Goal: Information Seeking & Learning: Understand process/instructions

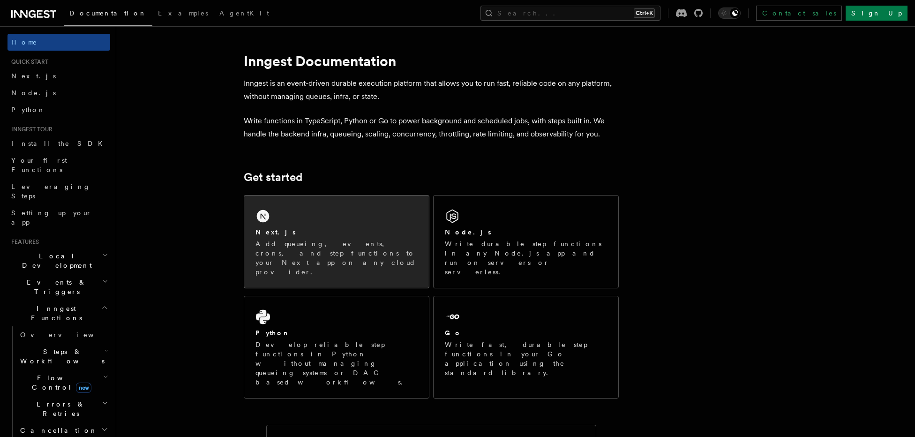
click at [315, 203] on div "Next.js Add queueing, events, crons, and step functions to your Next app on any…" at bounding box center [336, 241] width 185 height 92
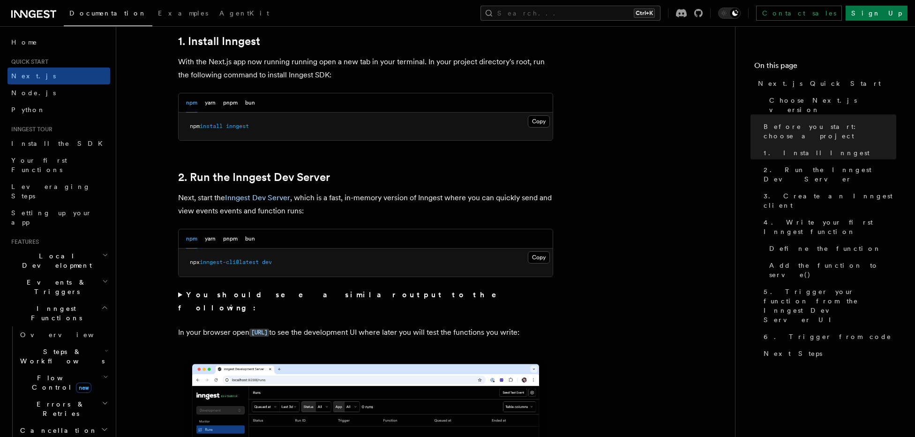
scroll to position [566, 0]
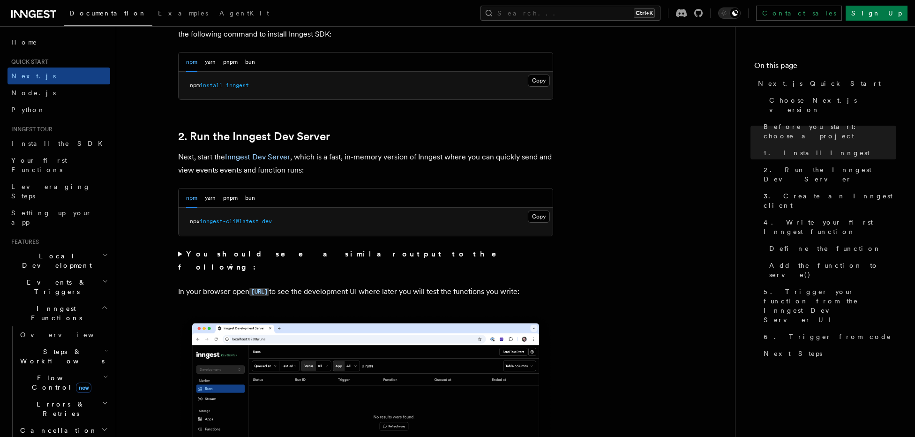
click at [181, 255] on summary "You should see a similar output to the following:" at bounding box center [365, 261] width 375 height 26
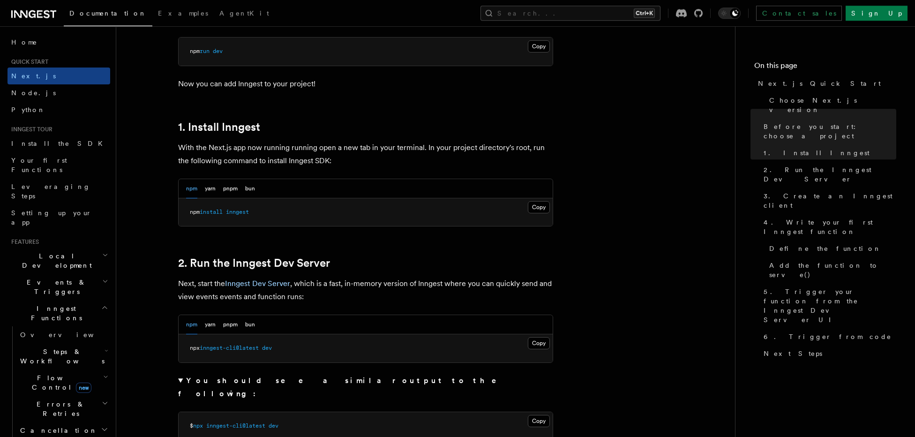
scroll to position [440, 0]
click at [539, 207] on button "Copy Copied" at bounding box center [539, 206] width 22 height 12
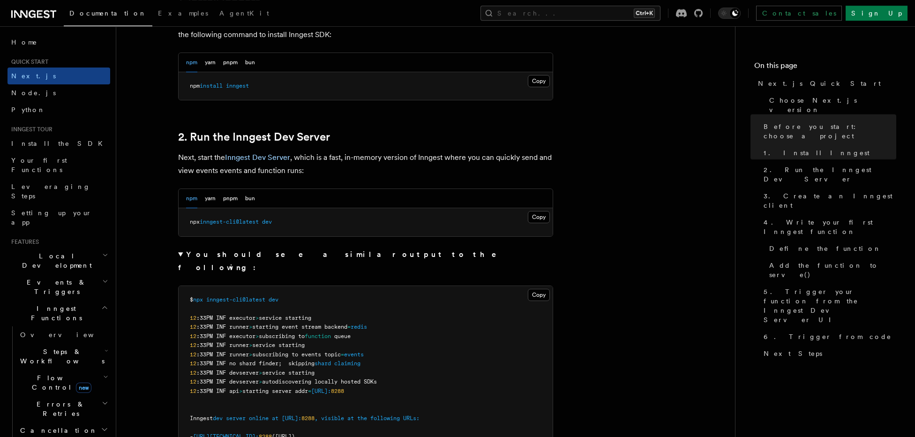
scroll to position [566, 0]
click at [530, 217] on button "Copy Copied" at bounding box center [539, 216] width 22 height 12
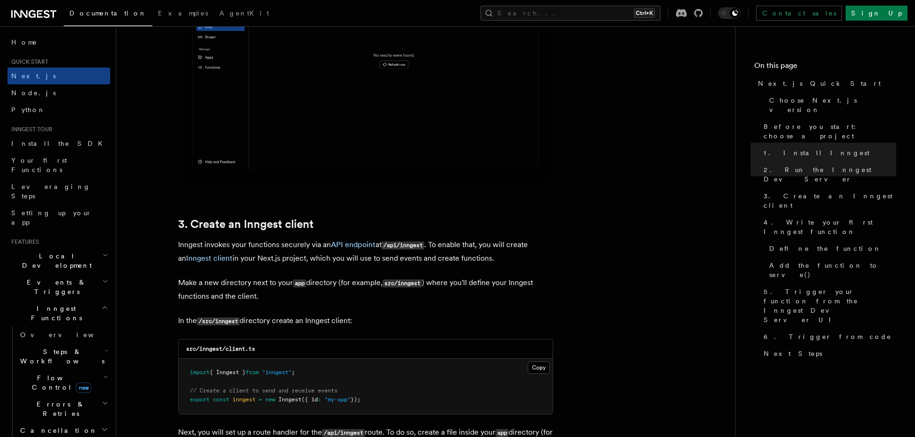
scroll to position [1195, 0]
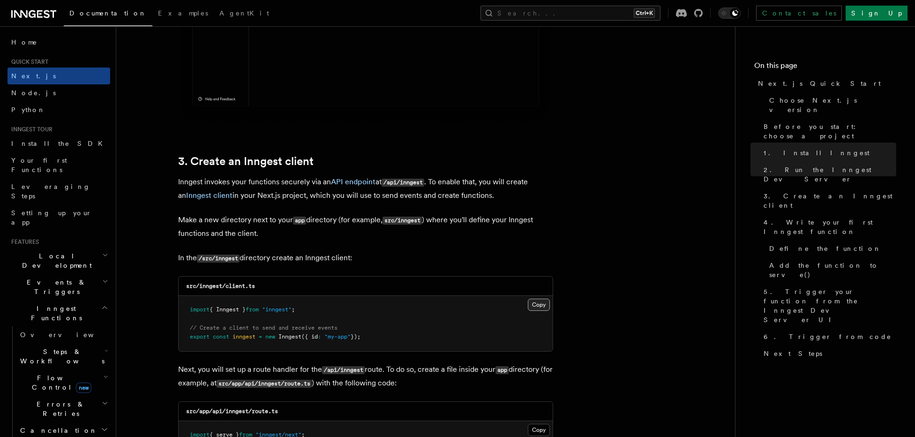
click at [533, 305] on button "Copy Copied" at bounding box center [539, 305] width 22 height 12
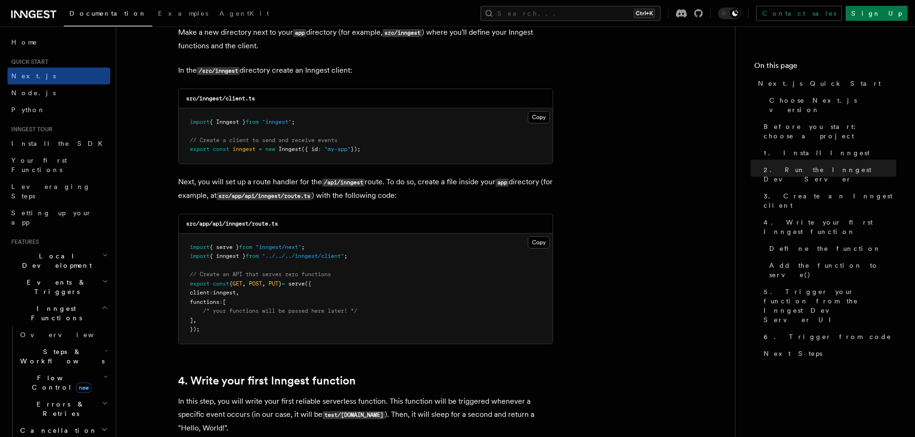
scroll to position [1384, 0]
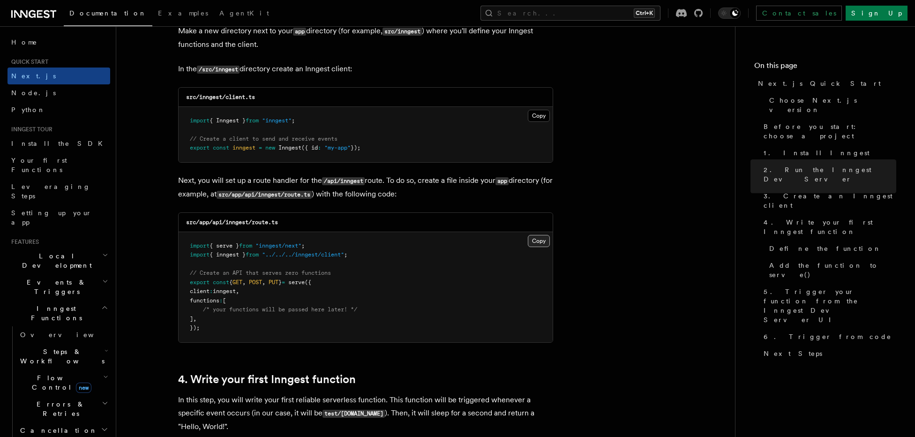
click at [535, 239] on button "Copy Copied" at bounding box center [539, 241] width 22 height 12
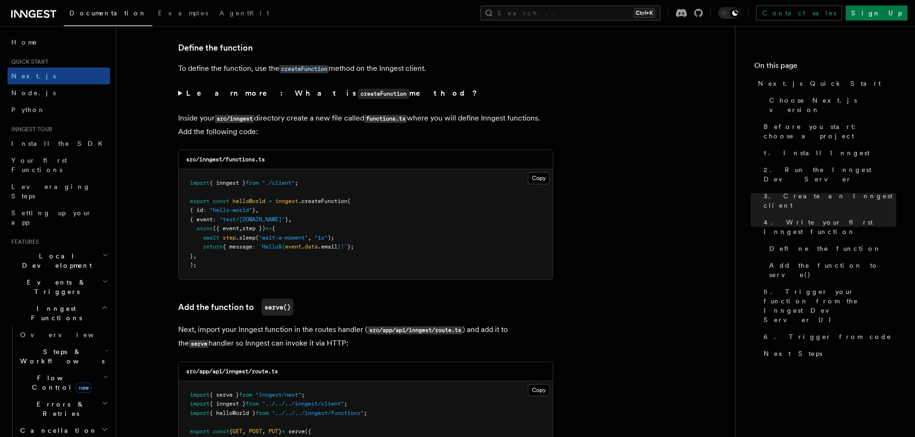
scroll to position [1793, 0]
click at [535, 183] on button "Copy Copied" at bounding box center [539, 180] width 22 height 12
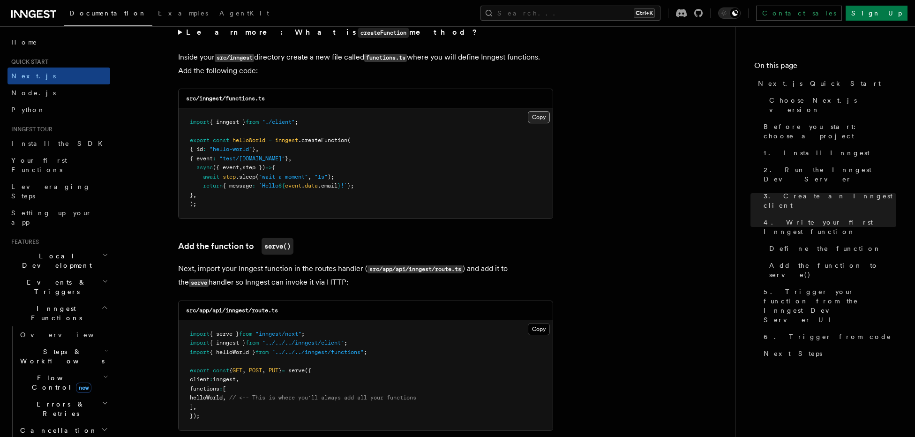
scroll to position [1919, 0]
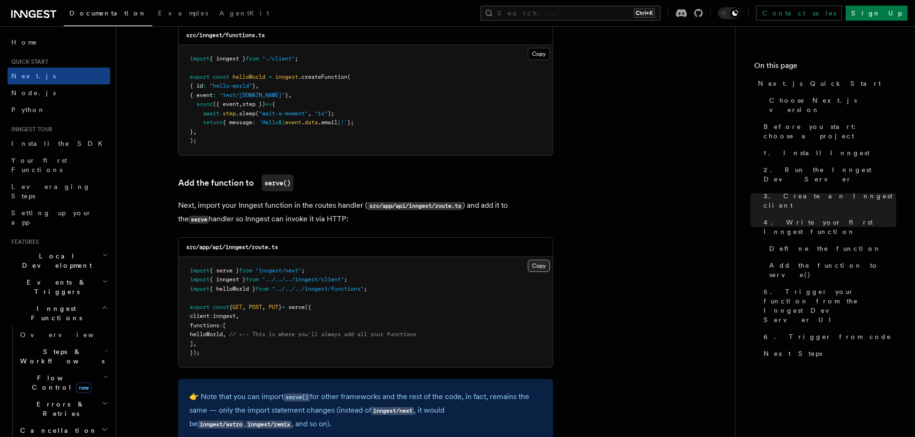
click at [534, 269] on button "Copy Copied" at bounding box center [539, 266] width 22 height 12
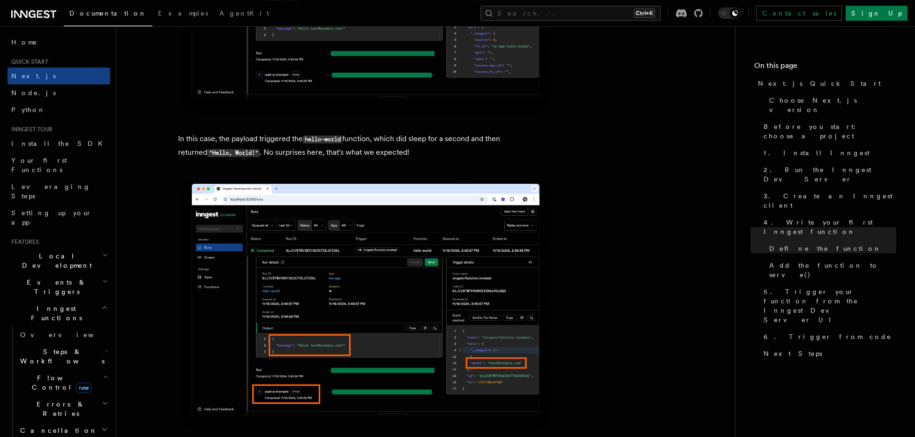
scroll to position [3932, 0]
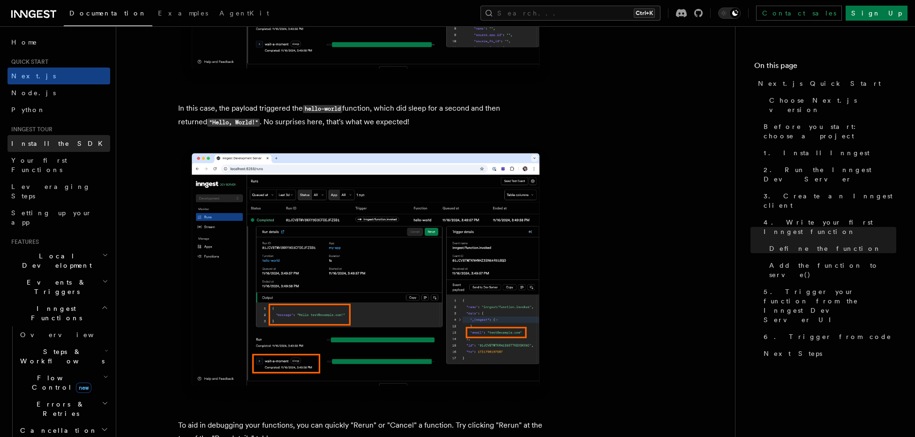
click at [28, 146] on span "Install the SDK" at bounding box center [59, 144] width 97 height 8
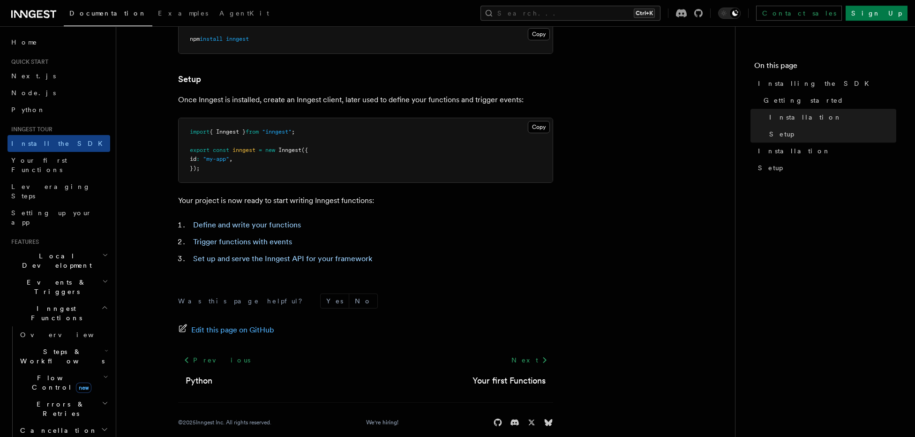
scroll to position [344, 0]
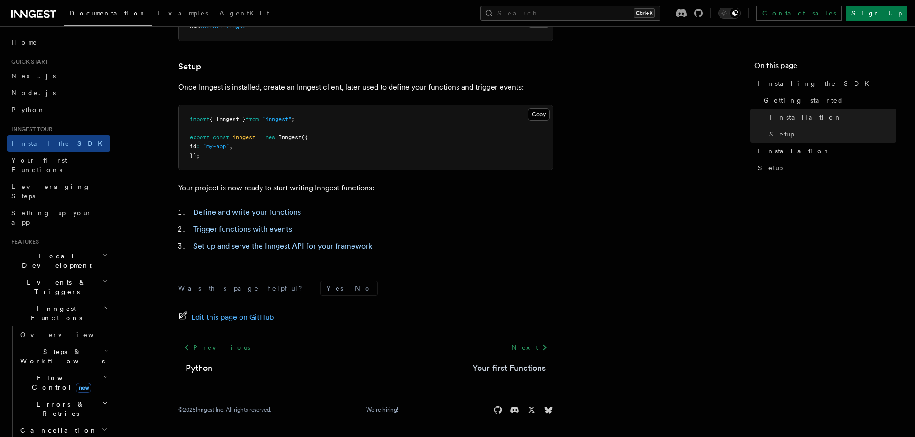
click at [500, 373] on link "Your first Functions" at bounding box center [509, 367] width 73 height 13
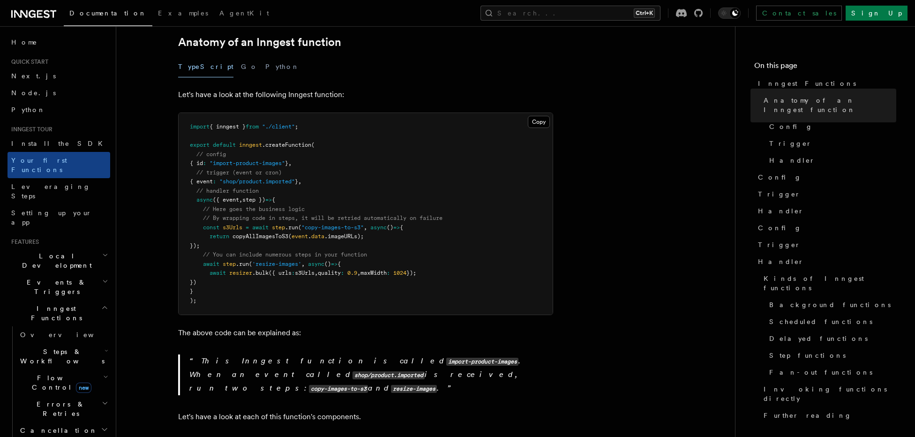
scroll to position [188, 0]
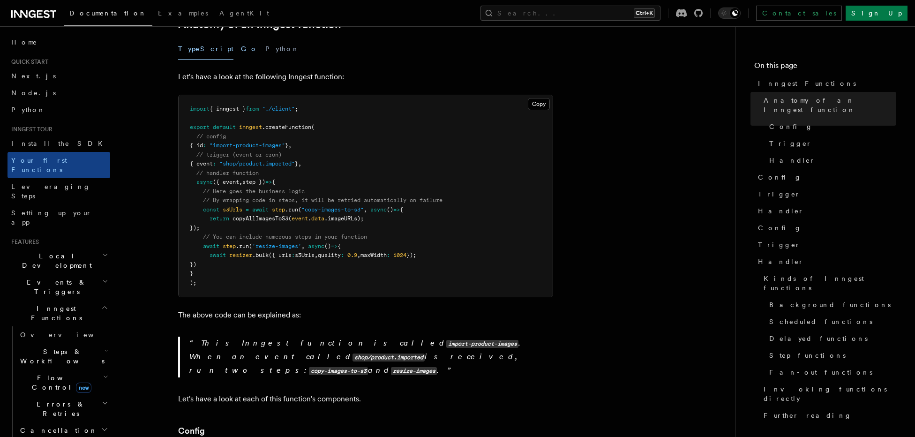
click at [241, 41] on button "Go" at bounding box center [249, 48] width 17 height 21
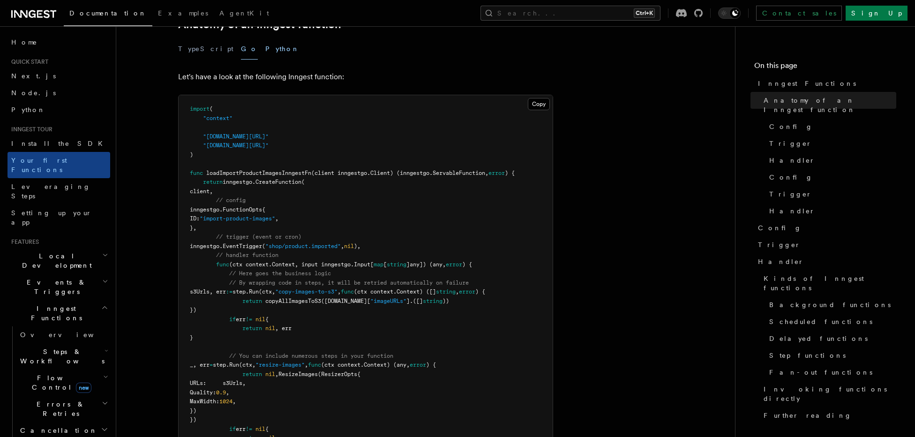
click at [265, 39] on button "Python" at bounding box center [282, 48] width 34 height 21
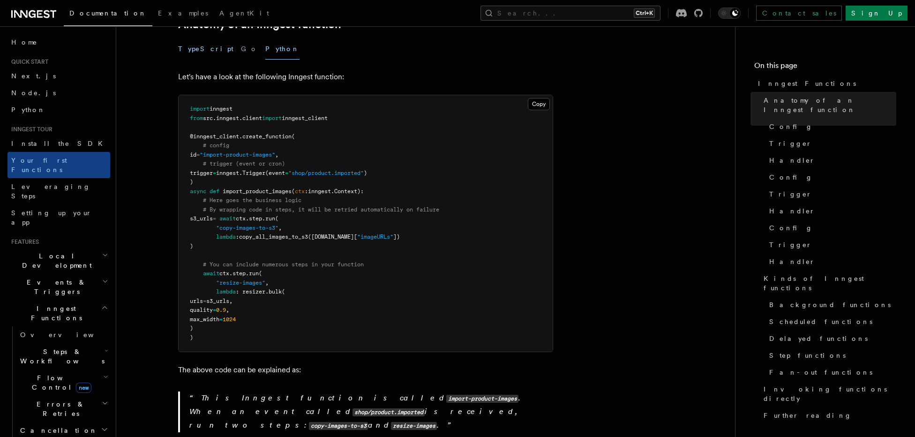
click at [200, 38] on button "TypeScript" at bounding box center [205, 48] width 55 height 21
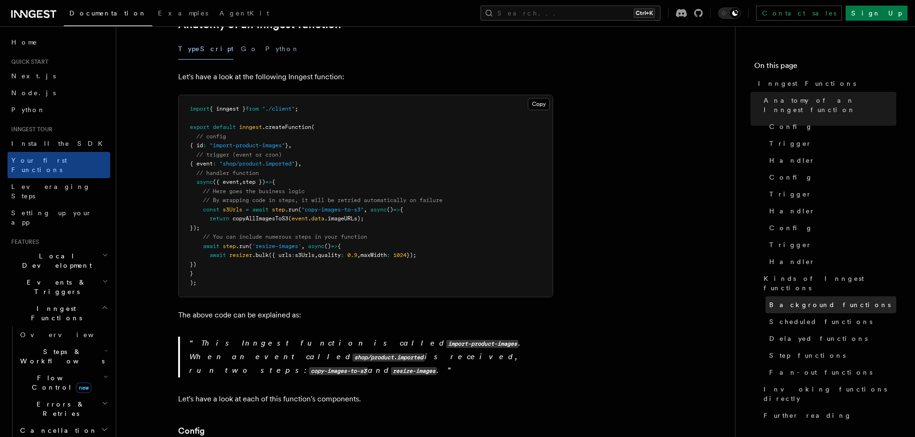
click at [787, 300] on span "Background functions" at bounding box center [829, 304] width 121 height 9
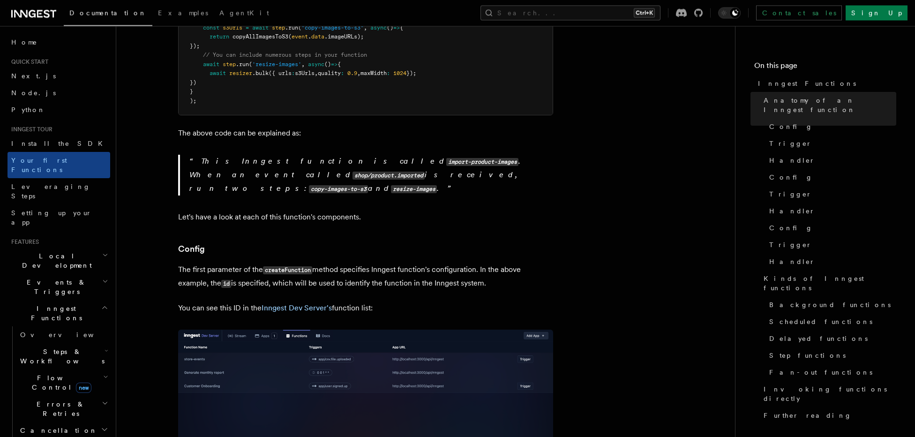
scroll to position [440, 0]
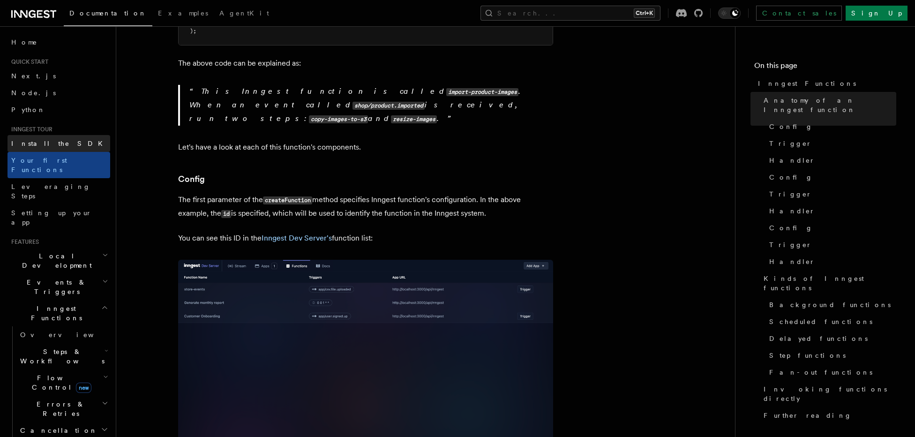
click at [55, 145] on link "Install the SDK" at bounding box center [59, 143] width 103 height 17
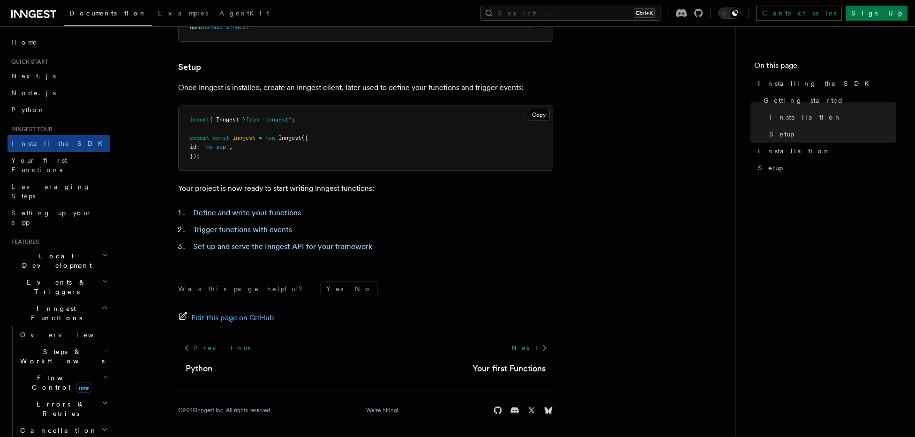
scroll to position [344, 0]
click at [30, 77] on span "Next.js" at bounding box center [33, 76] width 45 height 8
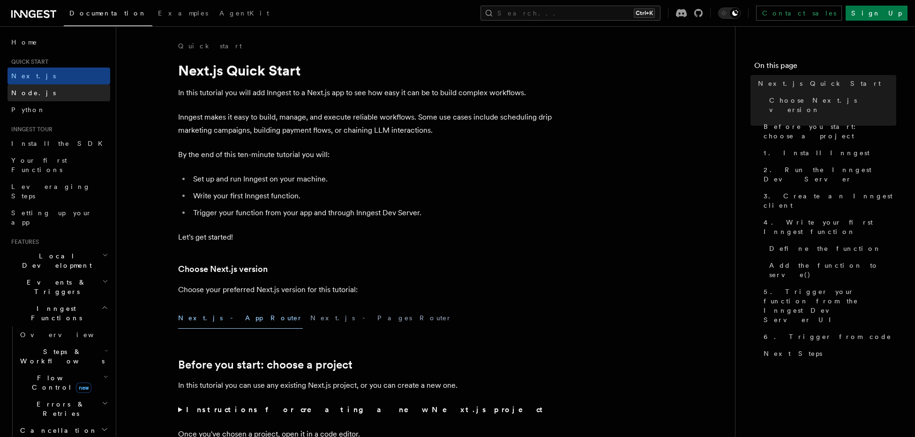
click at [36, 88] on link "Node.js" at bounding box center [59, 92] width 103 height 17
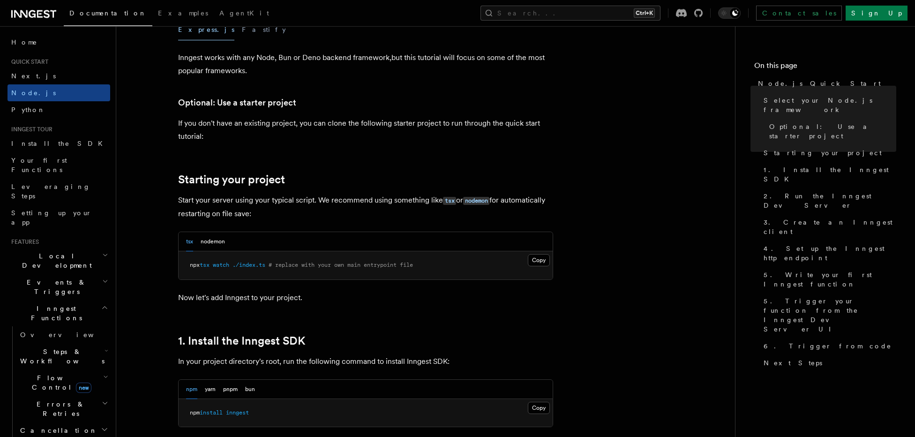
scroll to position [315, 0]
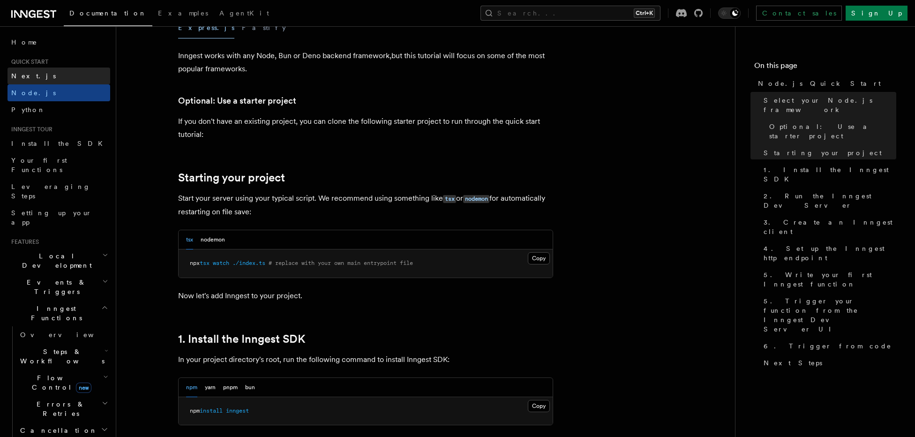
click at [39, 82] on link "Next.js" at bounding box center [59, 76] width 103 height 17
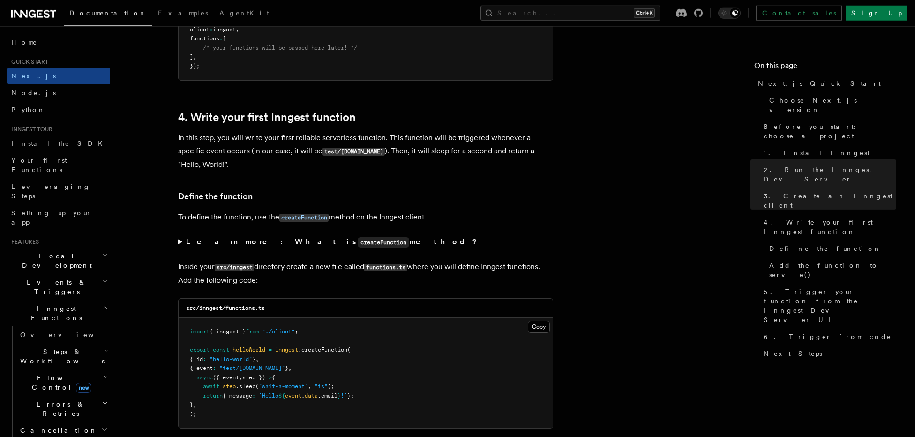
scroll to position [1447, 0]
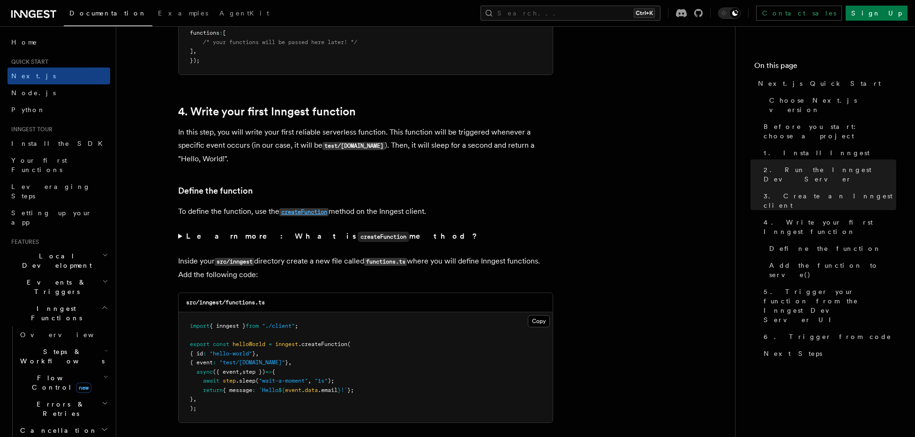
click at [296, 210] on link "createFunction" at bounding box center [303, 211] width 49 height 9
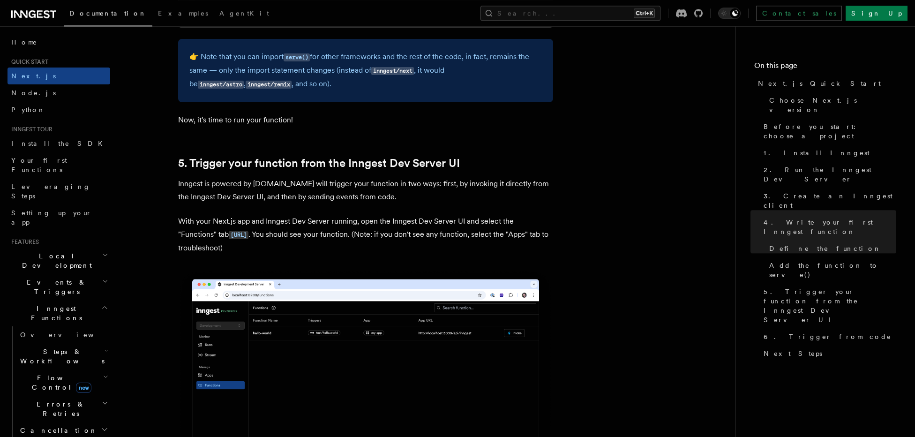
scroll to position [2076, 0]
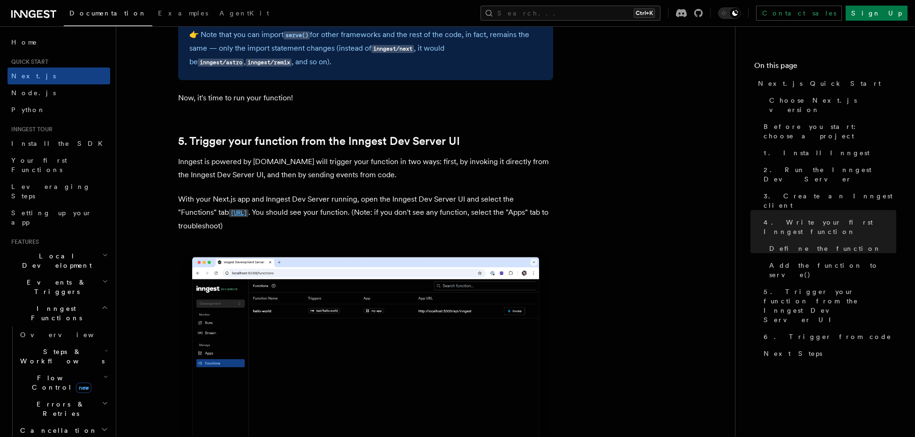
click at [248, 217] on code "[URL]" at bounding box center [239, 213] width 20 height 8
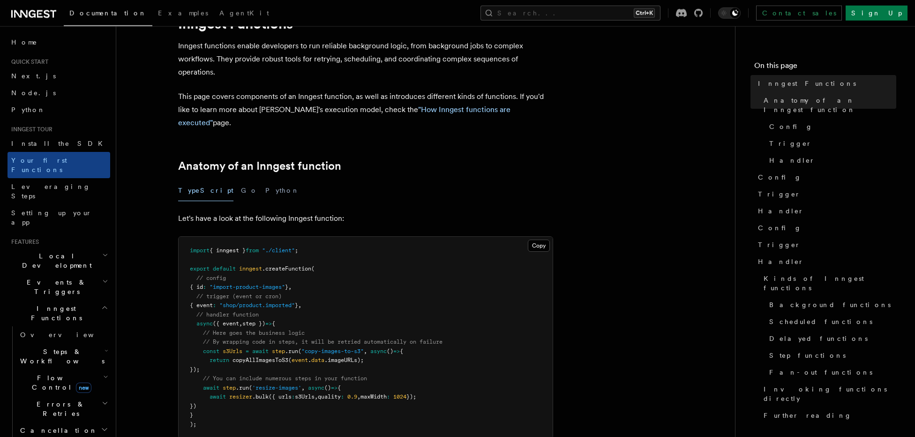
scroll to position [63, 0]
